Goal: Information Seeking & Learning: Learn about a topic

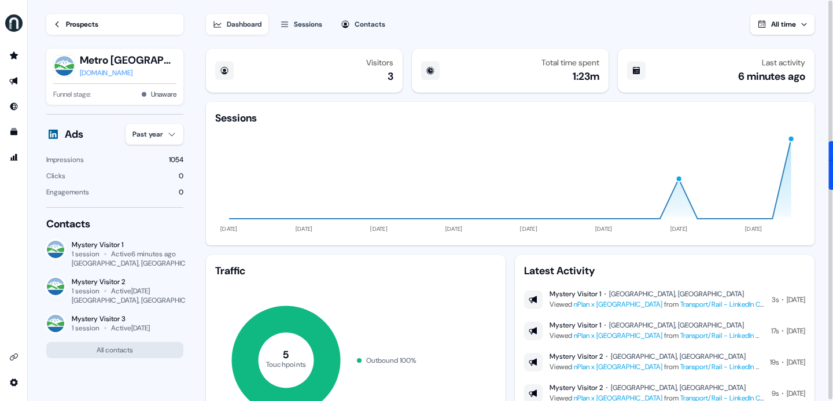
scroll to position [75, 0]
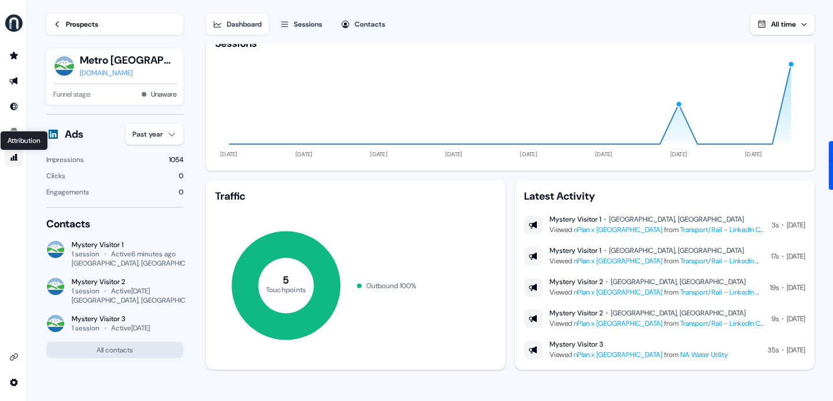
click at [12, 160] on icon "Go to attribution" at bounding box center [13, 157] width 9 height 9
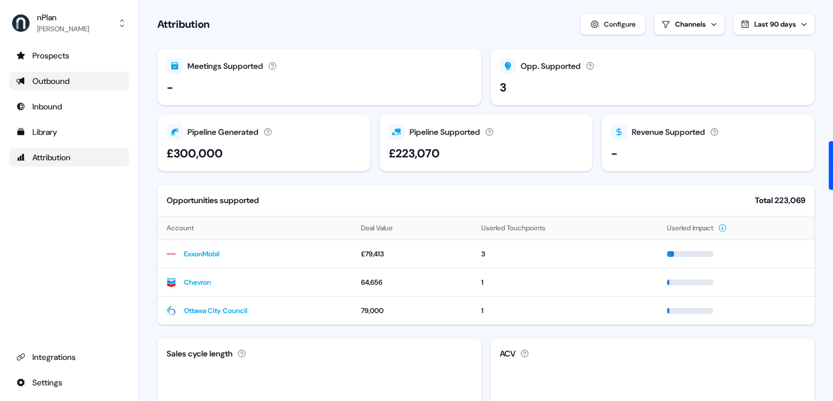
click at [56, 86] on div "Outbound" at bounding box center [69, 81] width 106 height 12
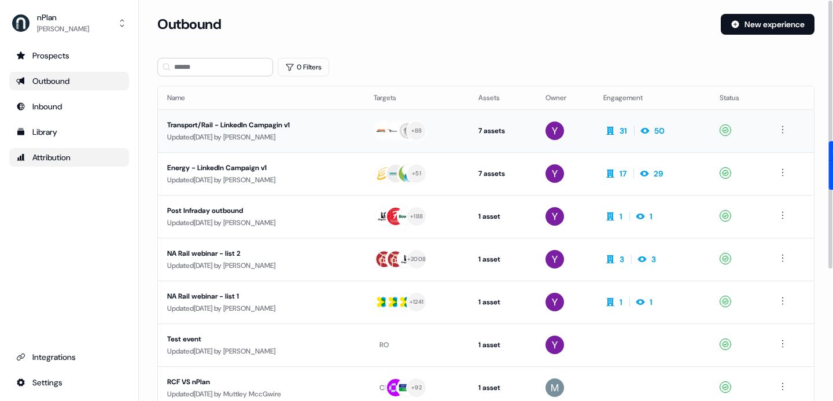
click at [305, 127] on div "Transport/Rail - LinkedIn Campagin v1" at bounding box center [261, 125] width 188 height 12
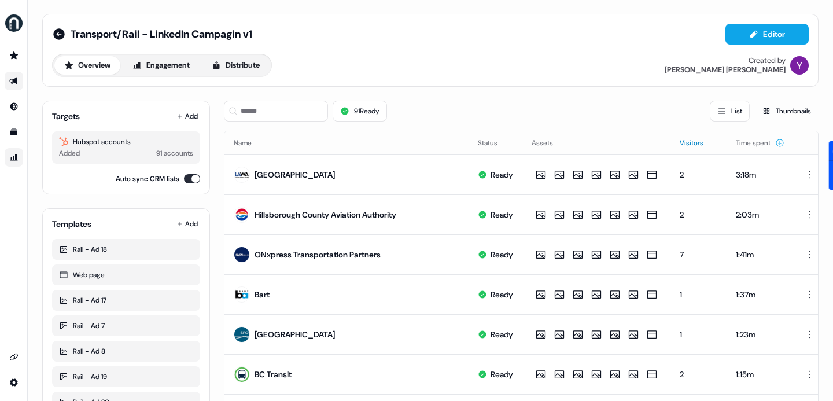
click at [709, 143] on button "Visitors" at bounding box center [699, 142] width 38 height 21
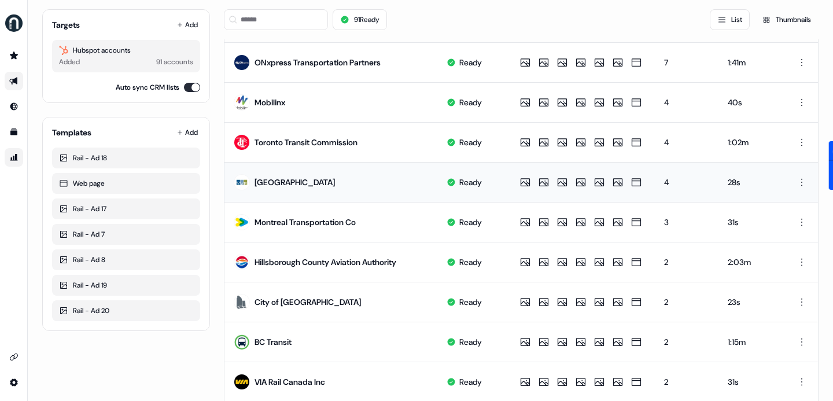
scroll to position [116, 0]
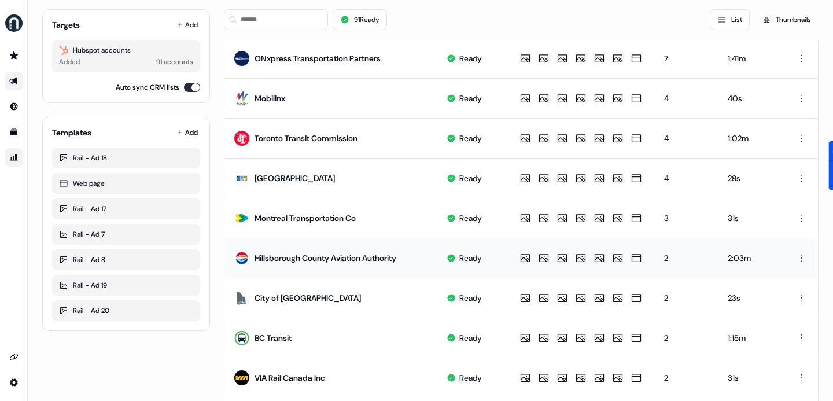
click at [341, 258] on div "Hillsborough County Aviation Authority" at bounding box center [326, 258] width 142 height 12
click at [312, 142] on div "Toronto Transit Commission" at bounding box center [306, 138] width 103 height 12
click at [315, 176] on div "[GEOGRAPHIC_DATA]" at bounding box center [295, 178] width 80 height 12
click at [335, 185] on div "[GEOGRAPHIC_DATA]" at bounding box center [284, 178] width 101 height 21
click at [326, 178] on div "[GEOGRAPHIC_DATA]" at bounding box center [295, 178] width 80 height 12
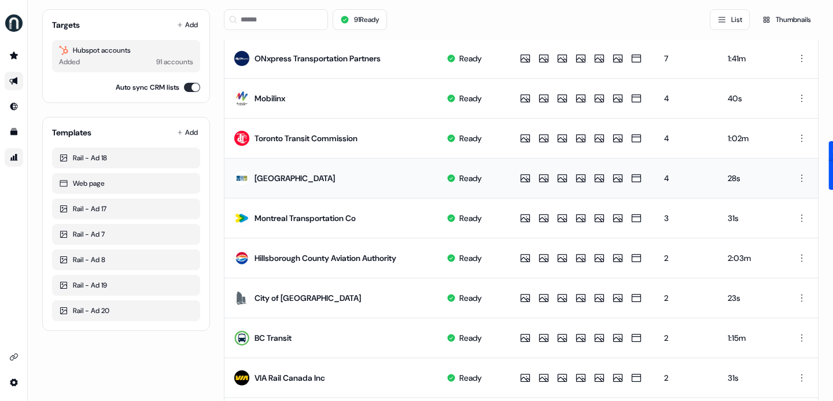
click at [326, 178] on div "[GEOGRAPHIC_DATA]" at bounding box center [295, 178] width 80 height 12
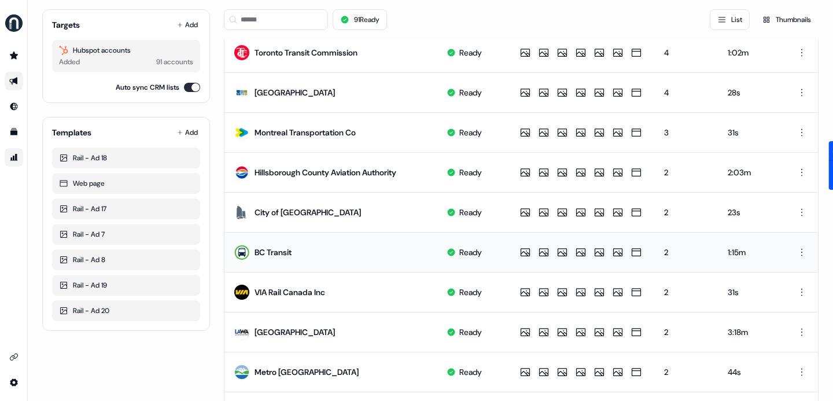
scroll to position [208, 0]
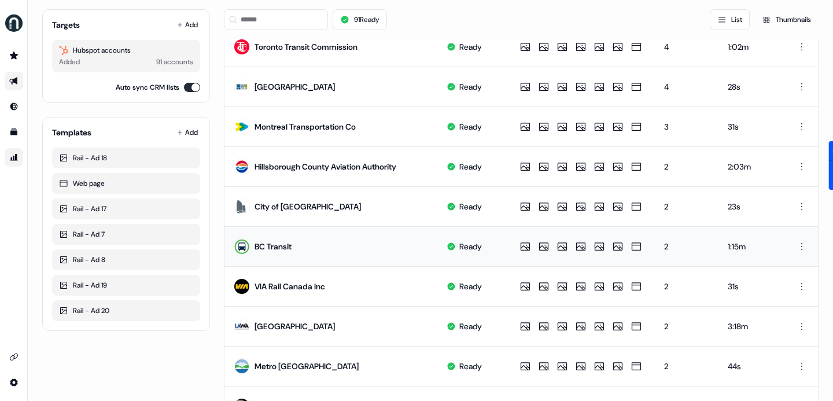
click at [282, 248] on div "BC Transit" at bounding box center [273, 247] width 37 height 12
drag, startPoint x: 374, startPoint y: 328, endPoint x: 195, endPoint y: 323, distance: 178.8
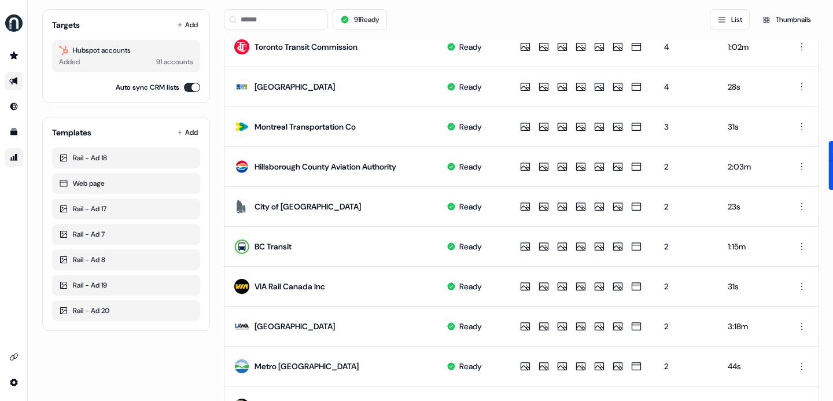
click at [195, 323] on div "Targets Add Hubspot accounts Added 91 accounts Auto sync CRM lists Templates Ad…" at bounding box center [430, 326] width 776 height 885
click at [309, 320] on div "[GEOGRAPHIC_DATA]" at bounding box center [295, 326] width 80 height 12
